Goal: Check status

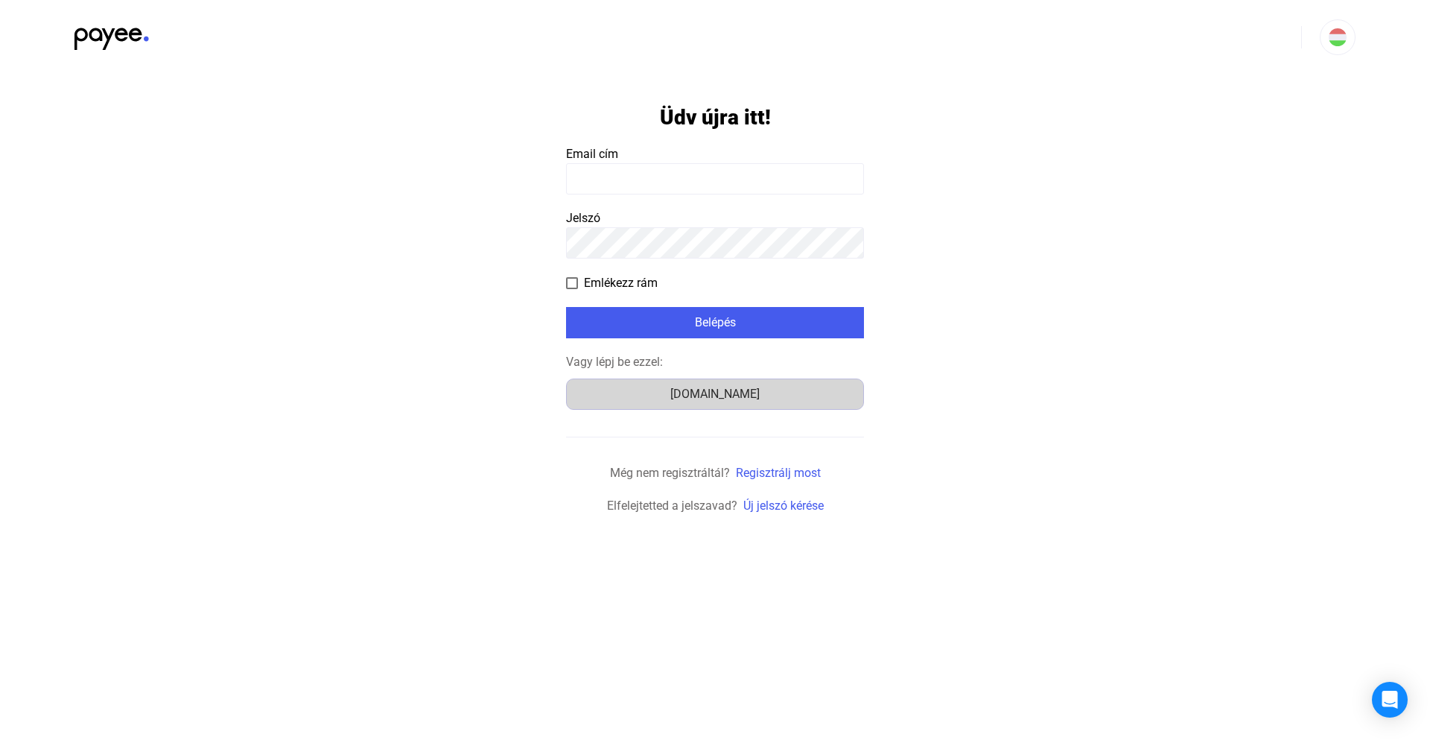
click at [708, 390] on div "Számlázz.hu" at bounding box center [715, 394] width 288 height 18
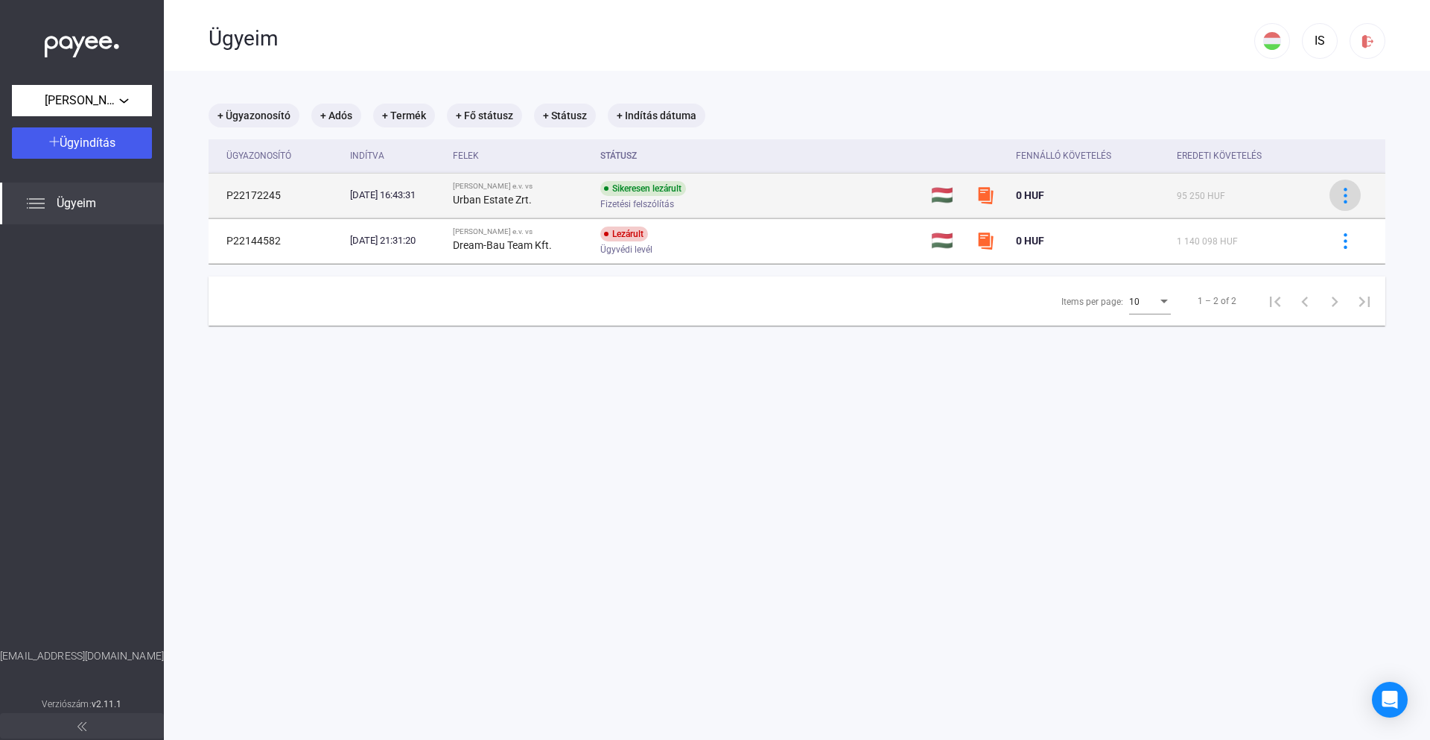
click at [1338, 197] on img at bounding box center [1346, 196] width 16 height 16
click at [1332, 197] on div at bounding box center [715, 370] width 1430 height 740
click at [588, 197] on div "Urban Estate Zrt." at bounding box center [521, 200] width 136 height 18
